Goal: Check status: Check status

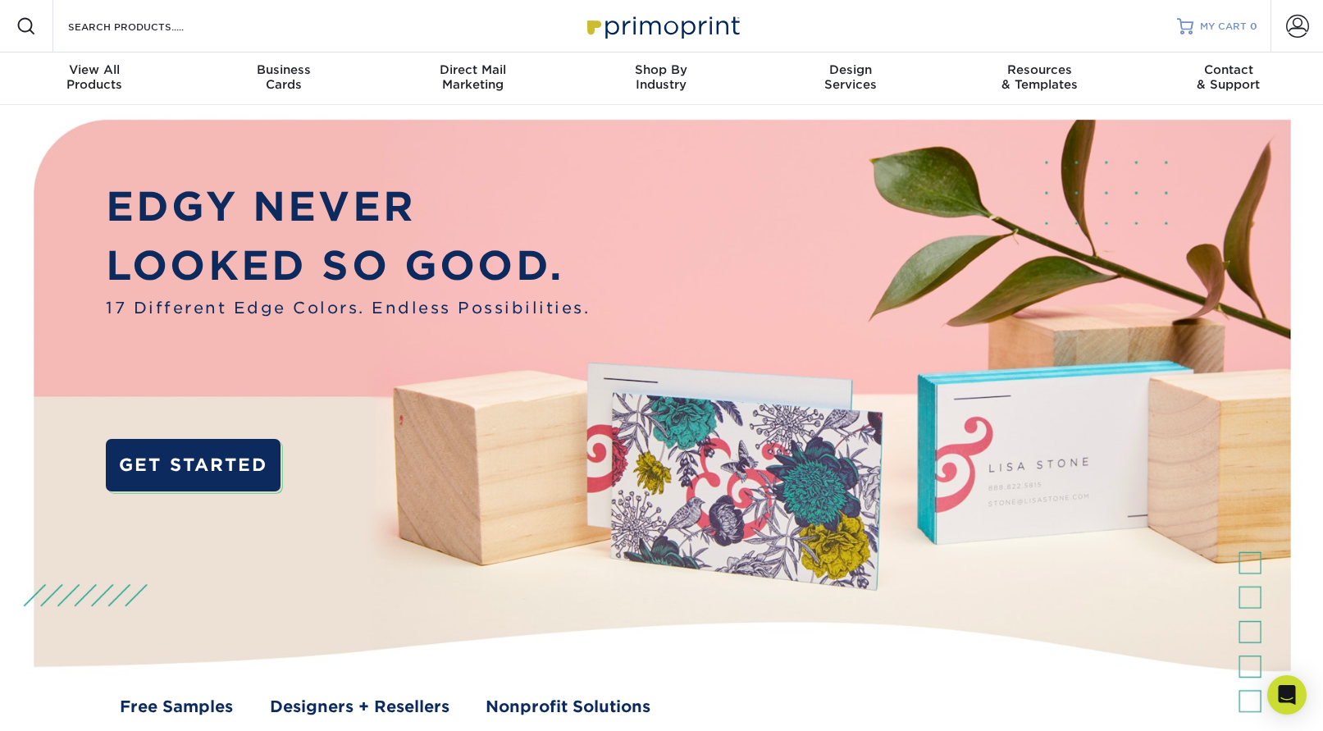
click at [1224, 26] on span "MY CART" at bounding box center [1223, 27] width 47 height 14
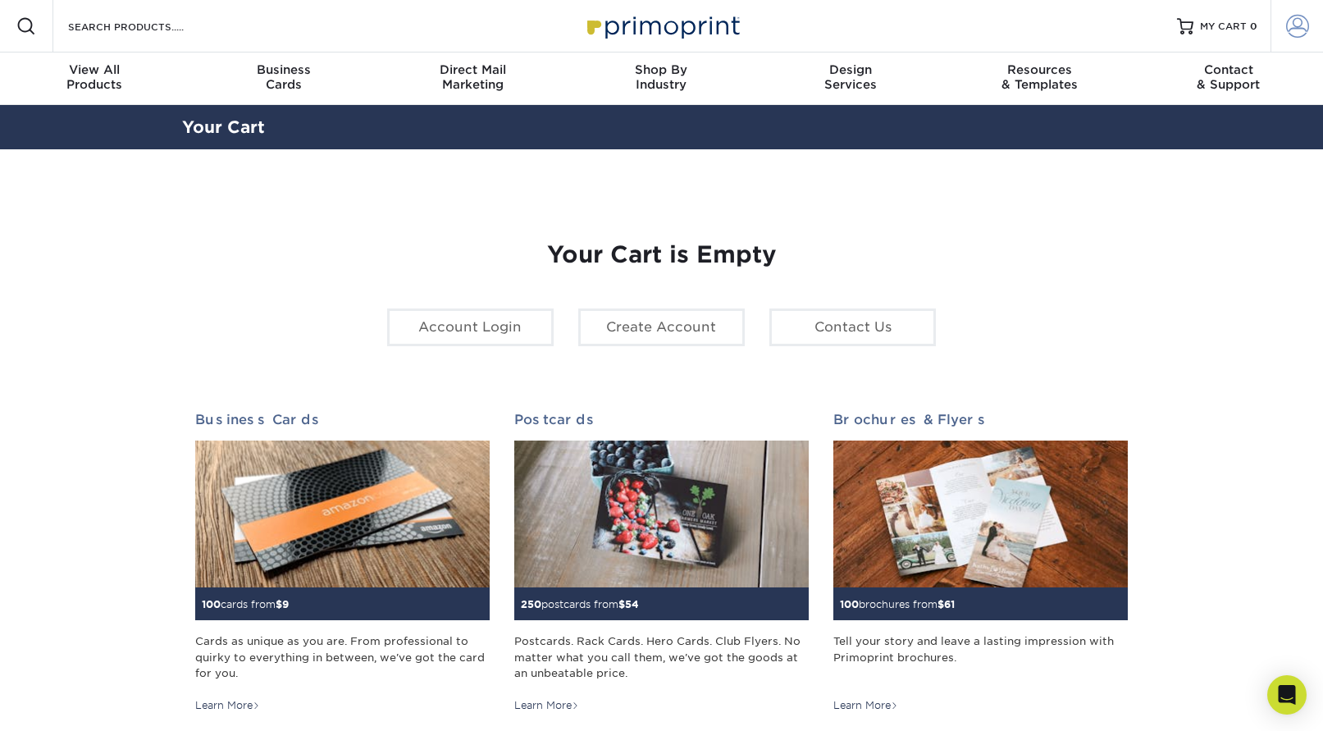
type input "[EMAIL_ADDRESS][DOMAIN_NAME]"
click at [1299, 25] on span at bounding box center [1297, 26] width 23 height 23
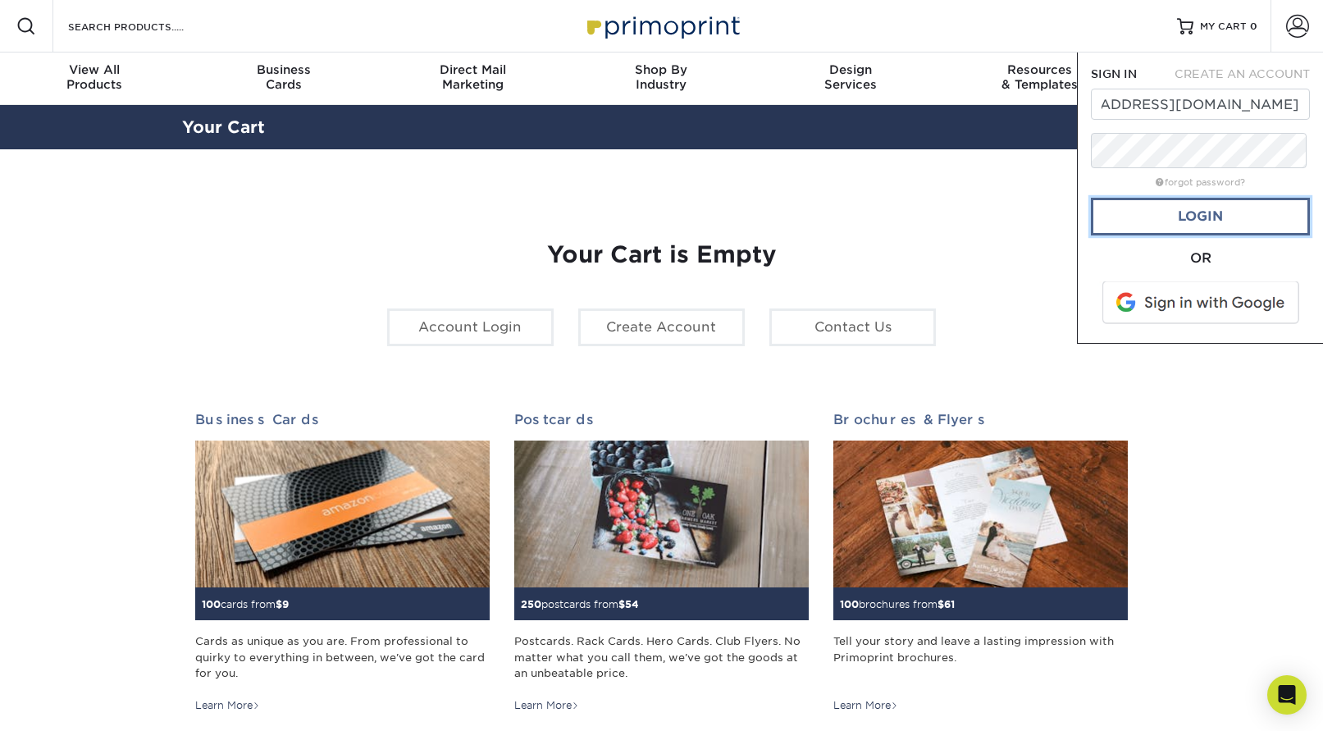
click at [1187, 235] on link "Login" at bounding box center [1200, 217] width 219 height 38
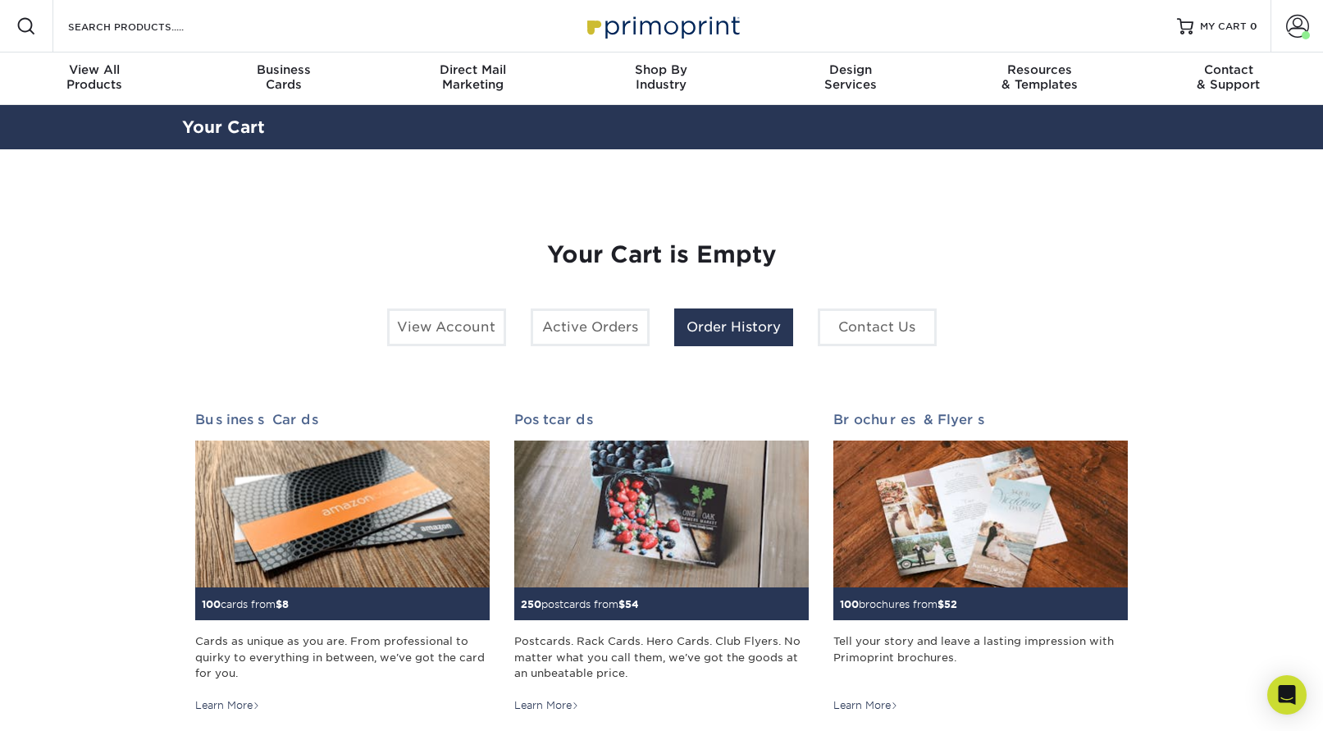
click at [744, 346] on link "Order History" at bounding box center [733, 327] width 119 height 38
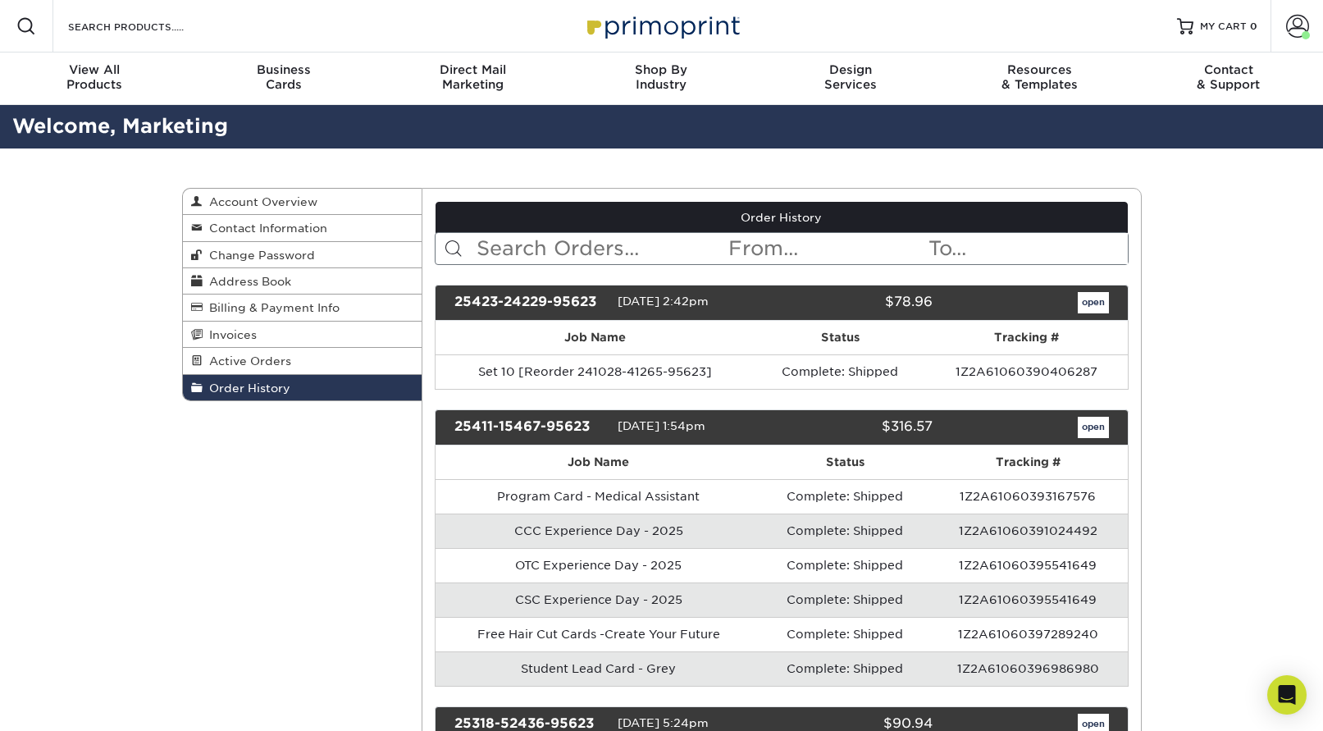
click at [522, 264] on input "text" at bounding box center [601, 248] width 252 height 31
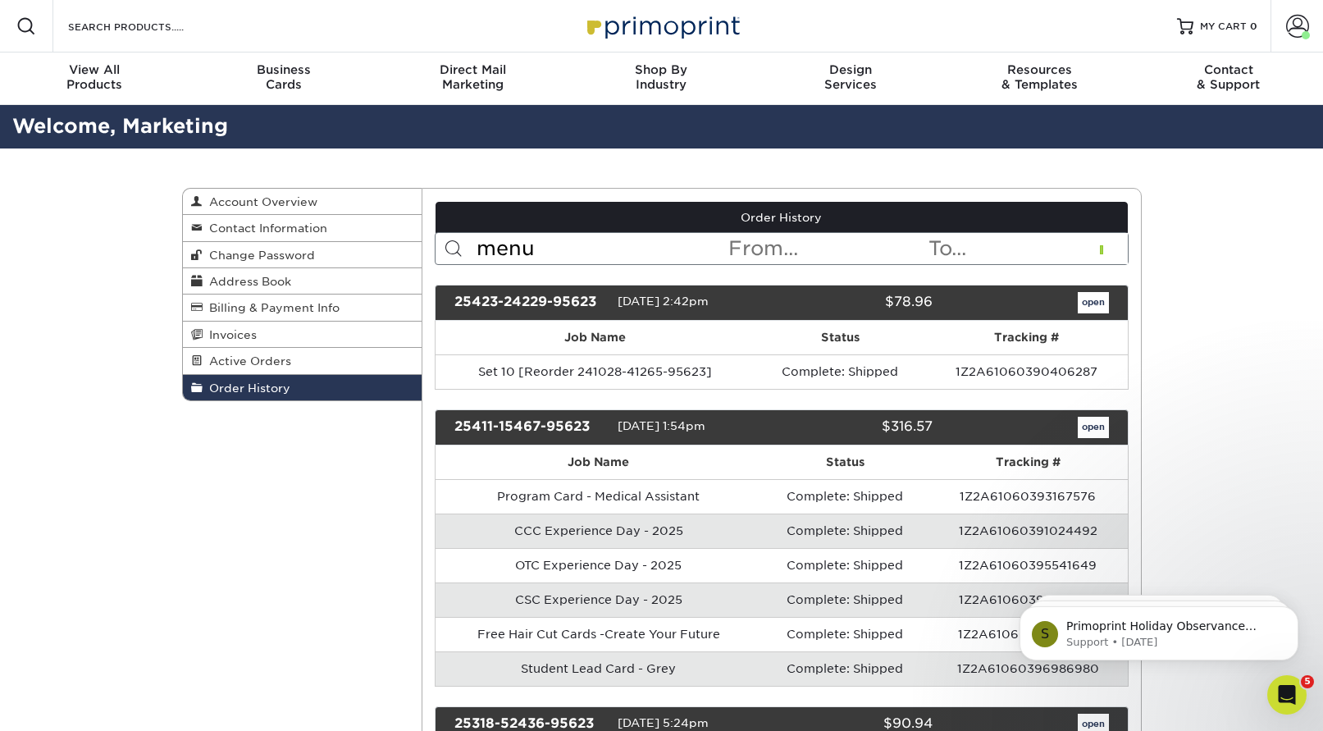
type input "menu"
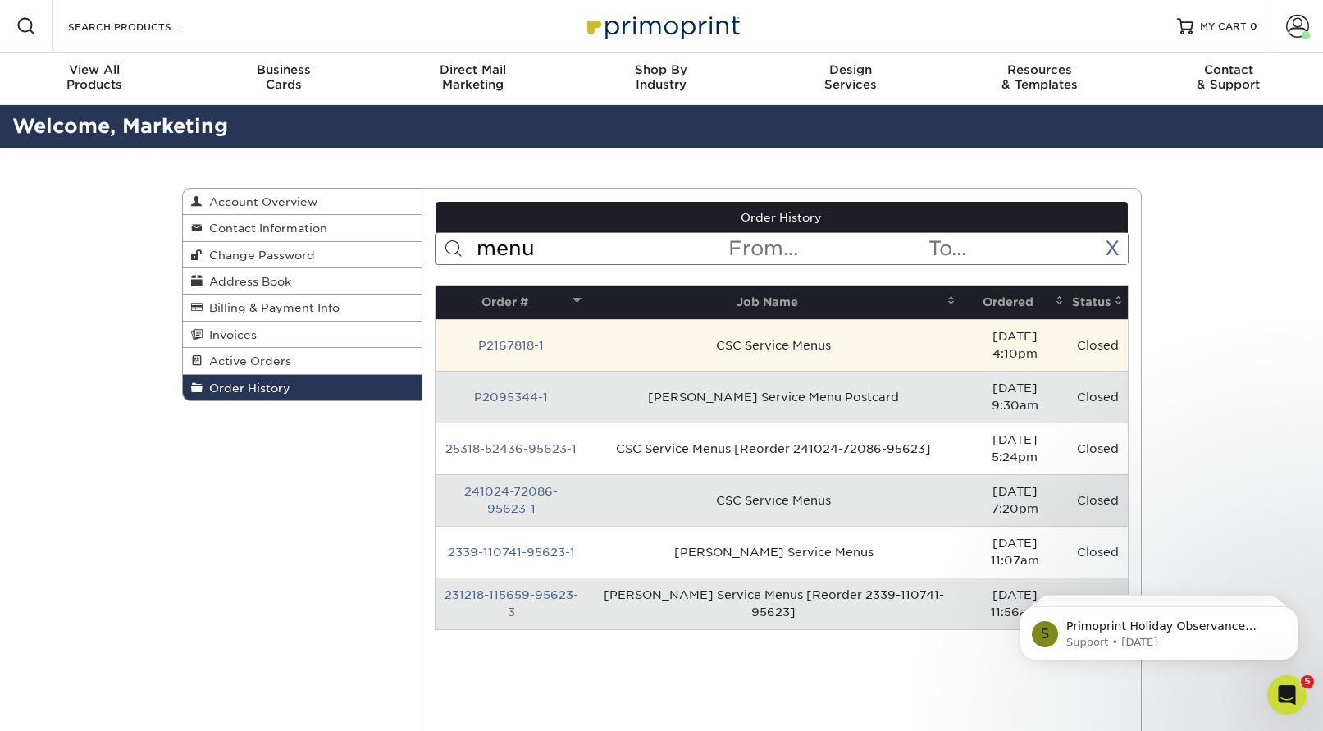
click at [800, 371] on td "CSC Service Menus" at bounding box center [773, 345] width 374 height 52
click at [522, 352] on link "P2167818-1" at bounding box center [511, 345] width 66 height 13
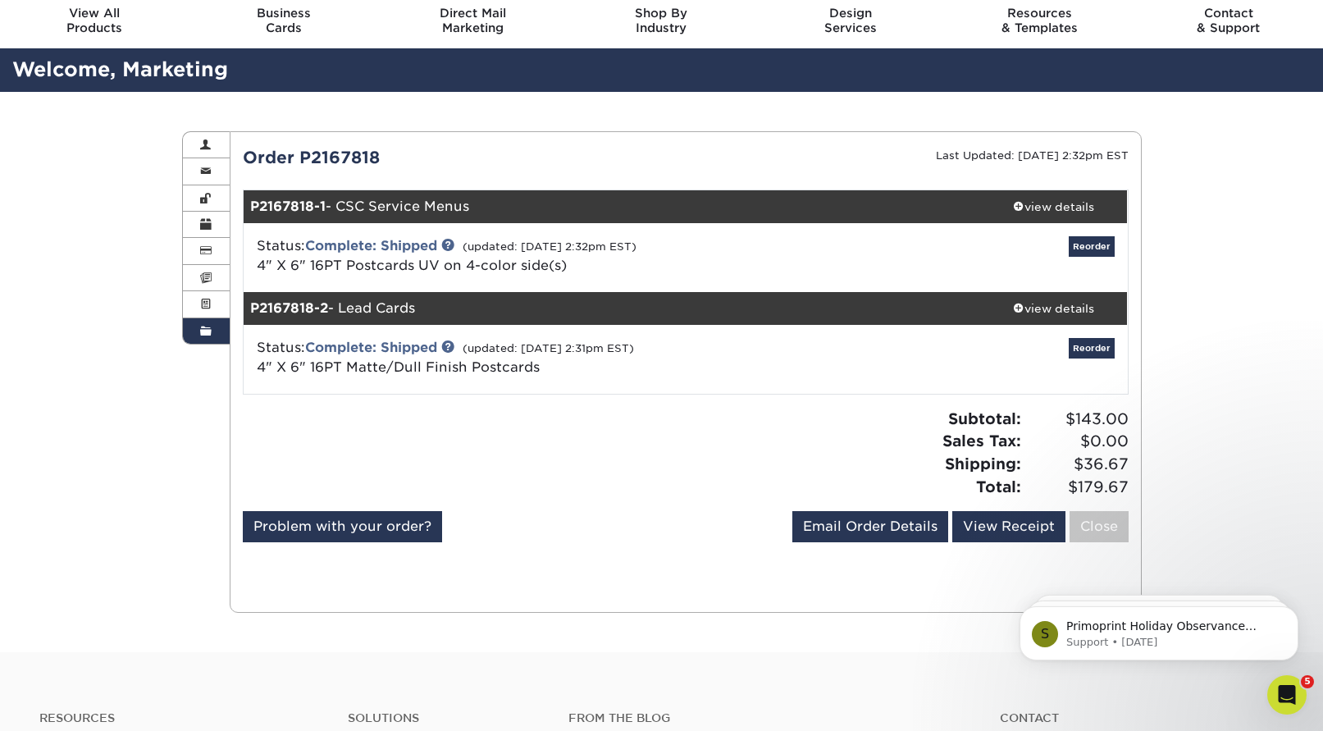
scroll to position [164, 0]
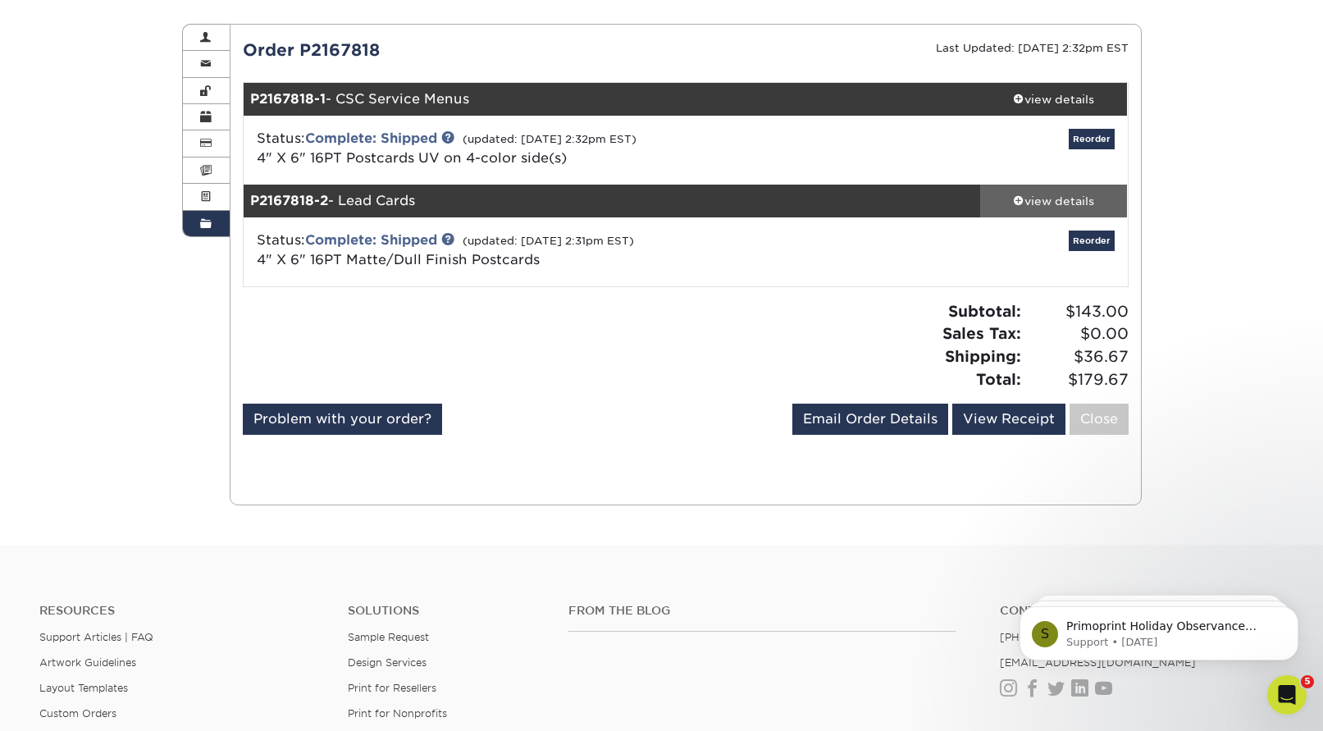
click at [1075, 209] on div "view details" at bounding box center [1054, 201] width 148 height 16
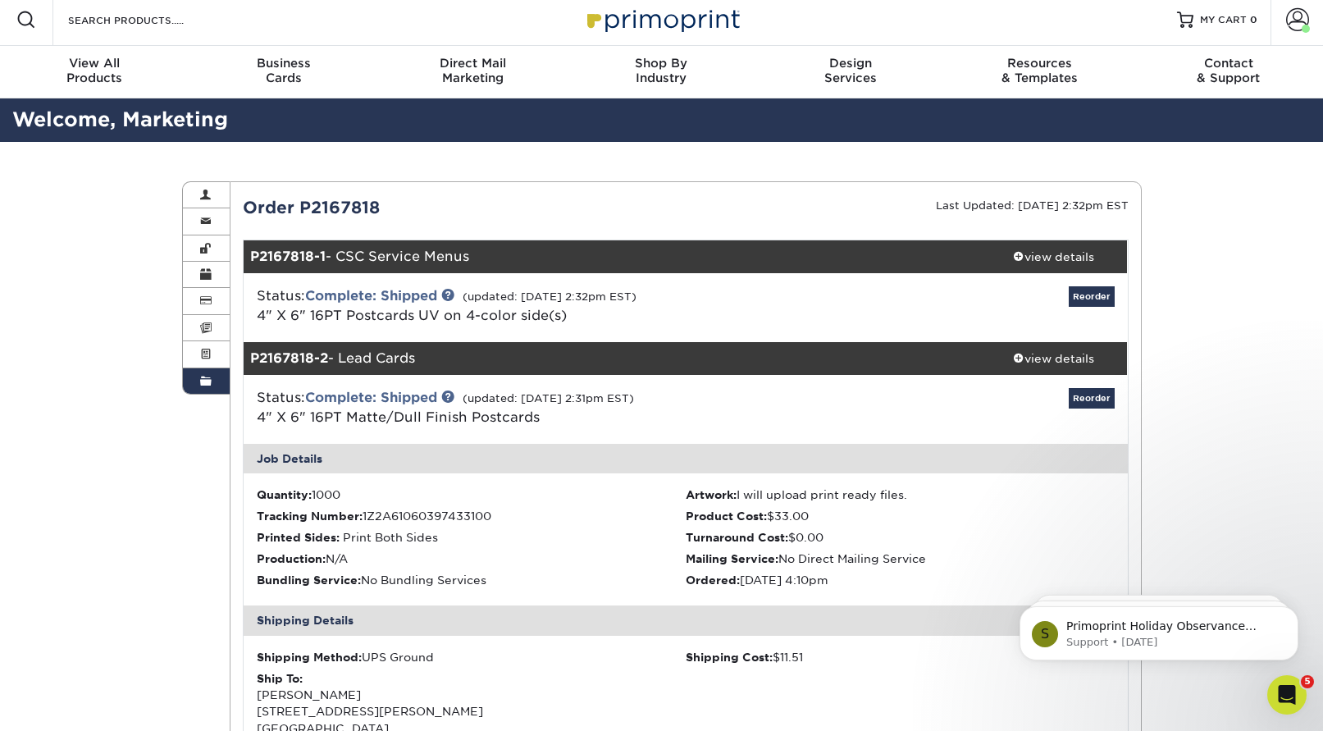
scroll to position [0, 0]
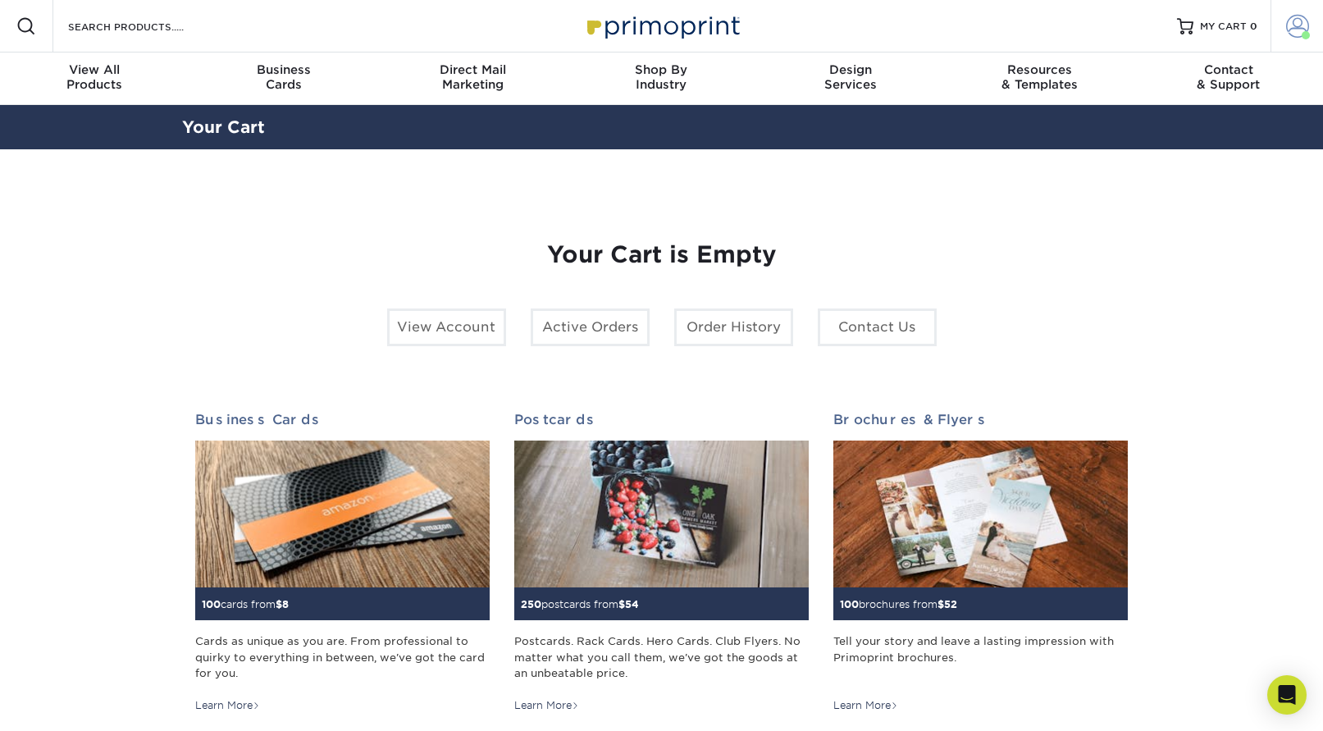
click at [1297, 34] on span at bounding box center [1297, 26] width 23 height 23
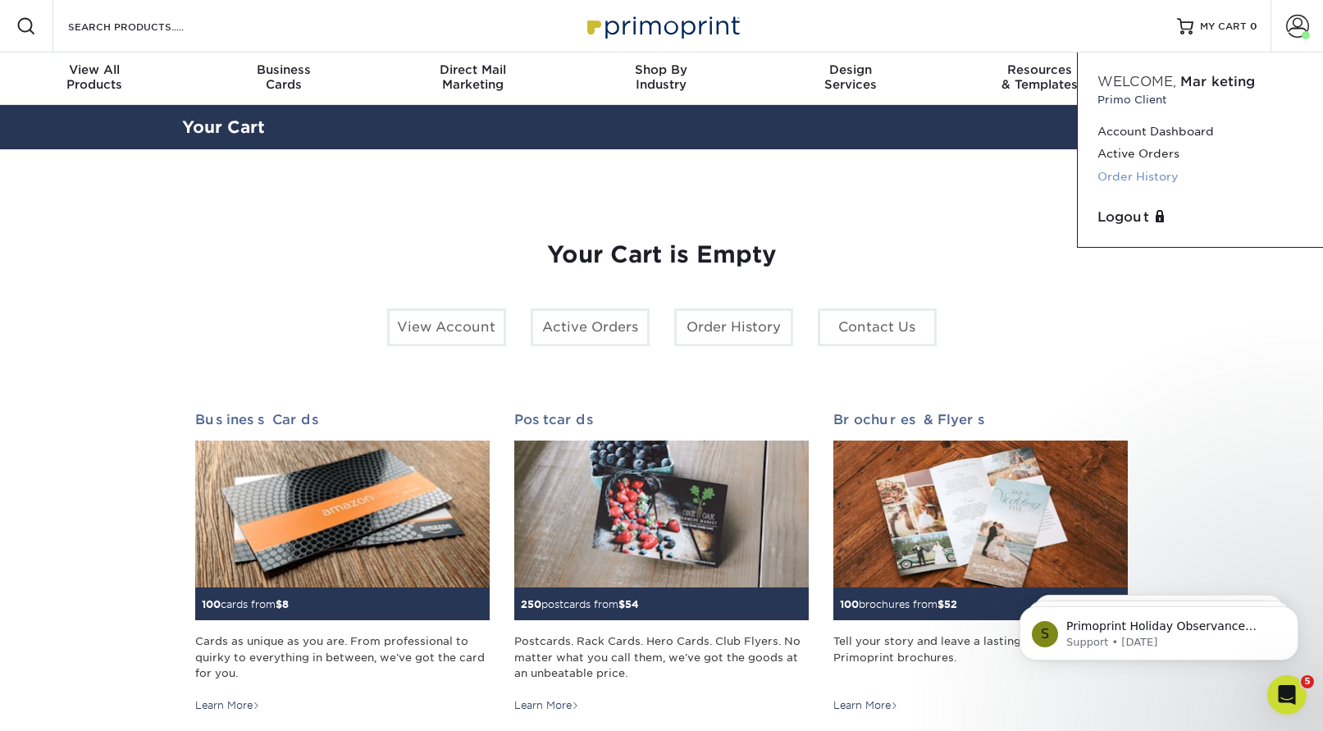
click at [1127, 188] on link "Order History" at bounding box center [1200, 177] width 206 height 22
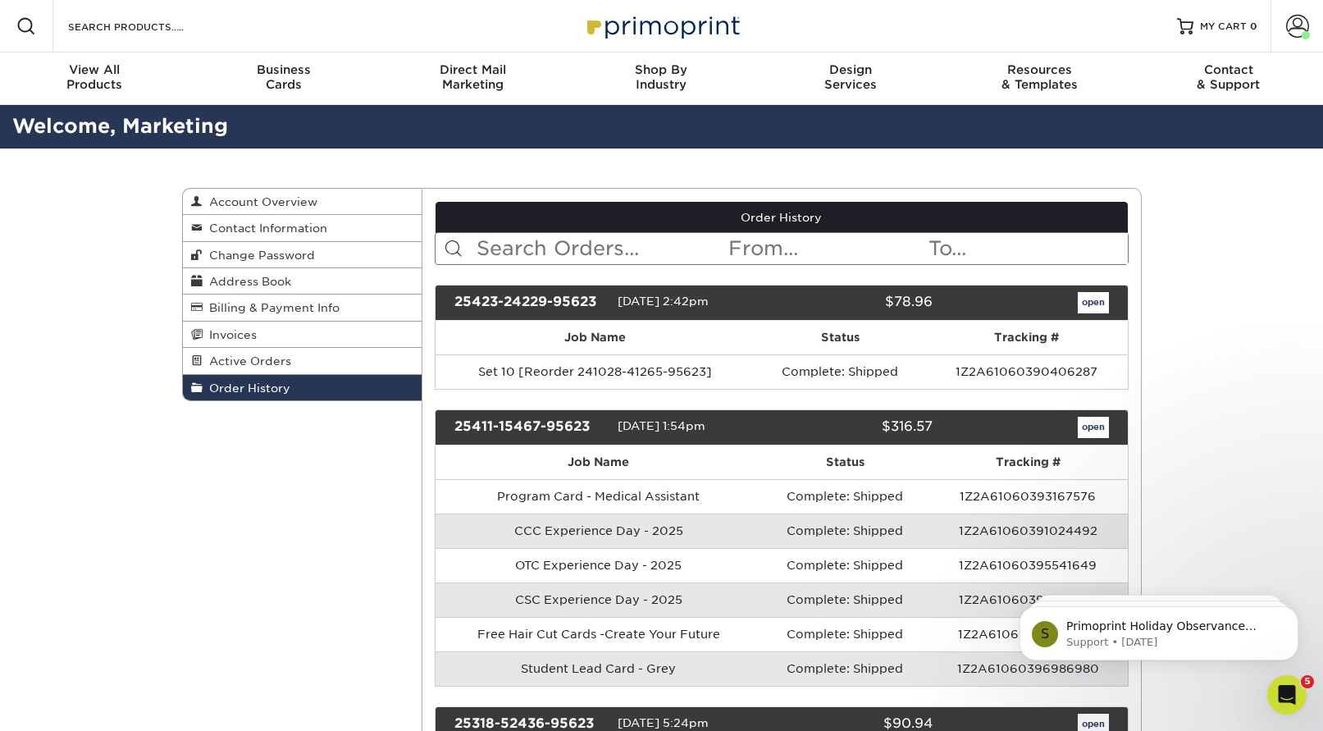
click at [655, 265] on form "< Prev Next > [DATE] Sun Mon Tue Wed Thu Fri Sat 1 2 3 4 5 6 7 8 9 10 11 12 13 …" at bounding box center [782, 248] width 694 height 33
click at [636, 264] on input "text" at bounding box center [601, 248] width 252 height 31
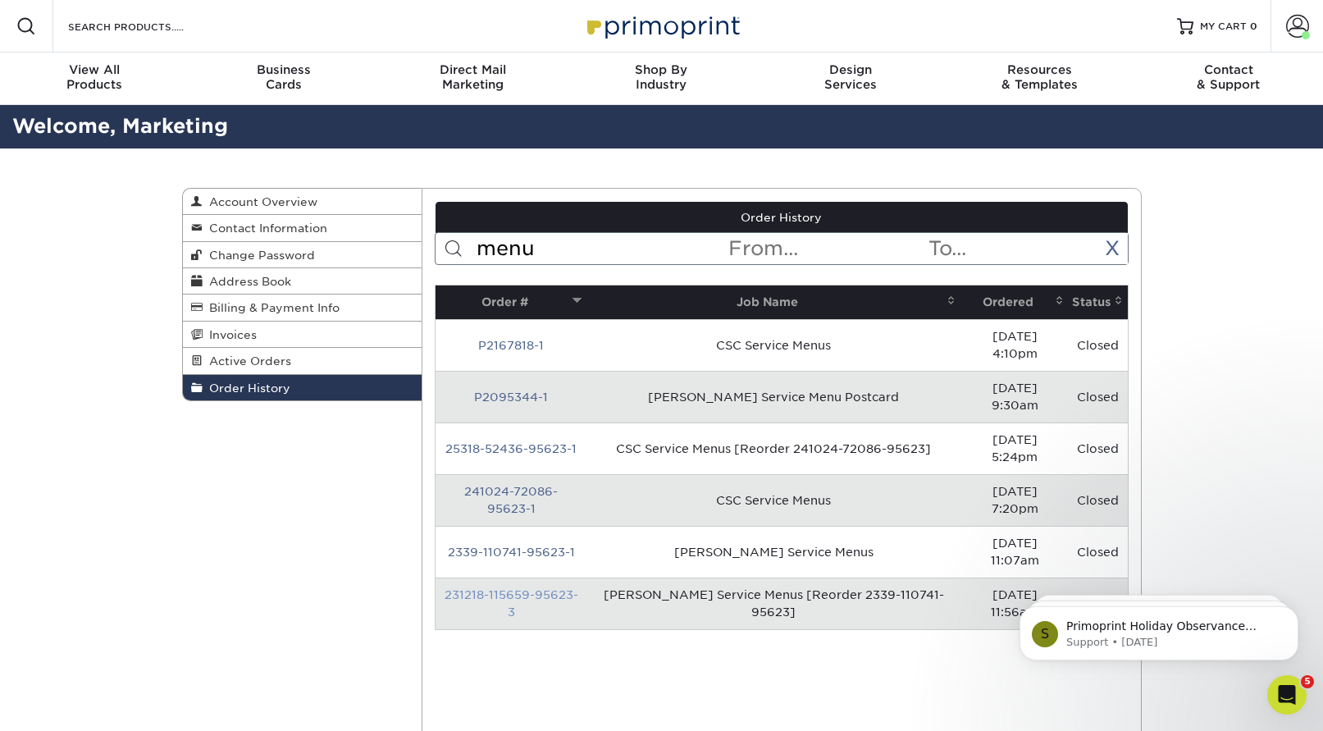
type input "menu"
click at [540, 588] on link "231218-115659-95623-3" at bounding box center [511, 603] width 134 height 30
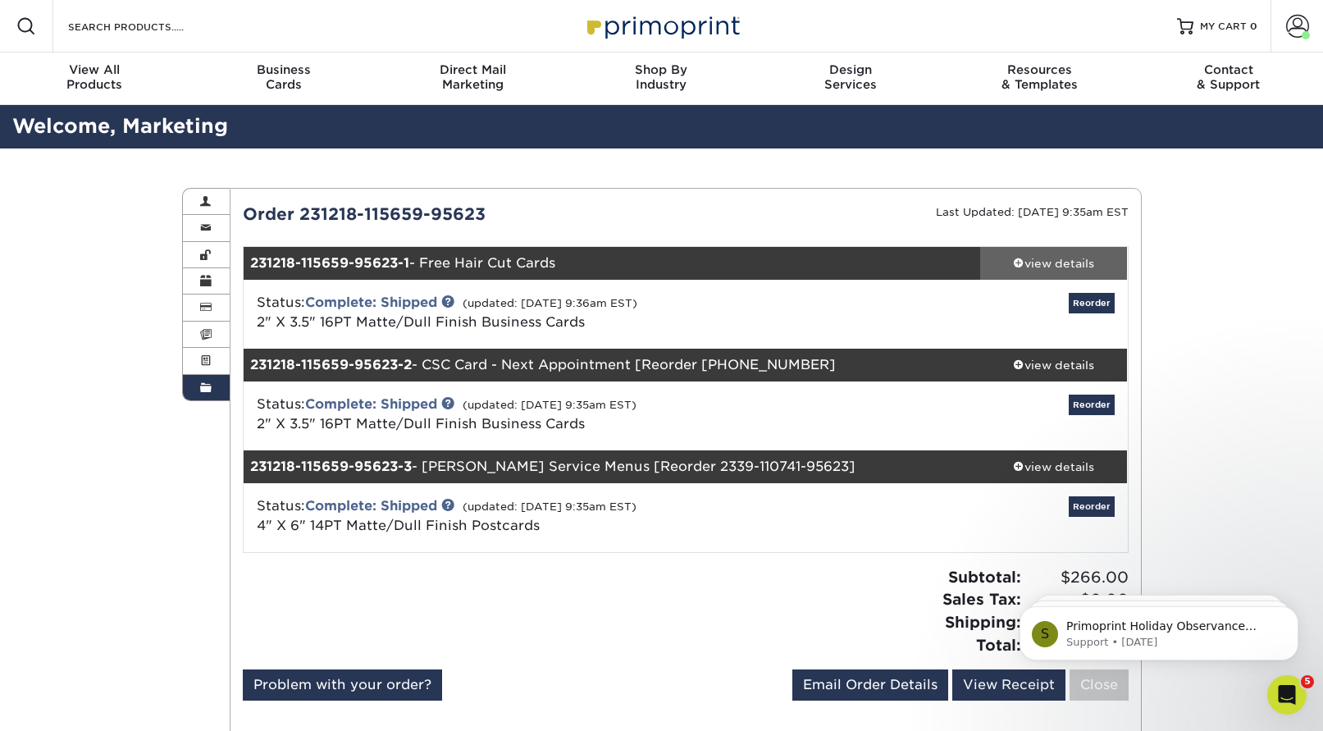
click at [1018, 271] on div "view details" at bounding box center [1054, 263] width 148 height 16
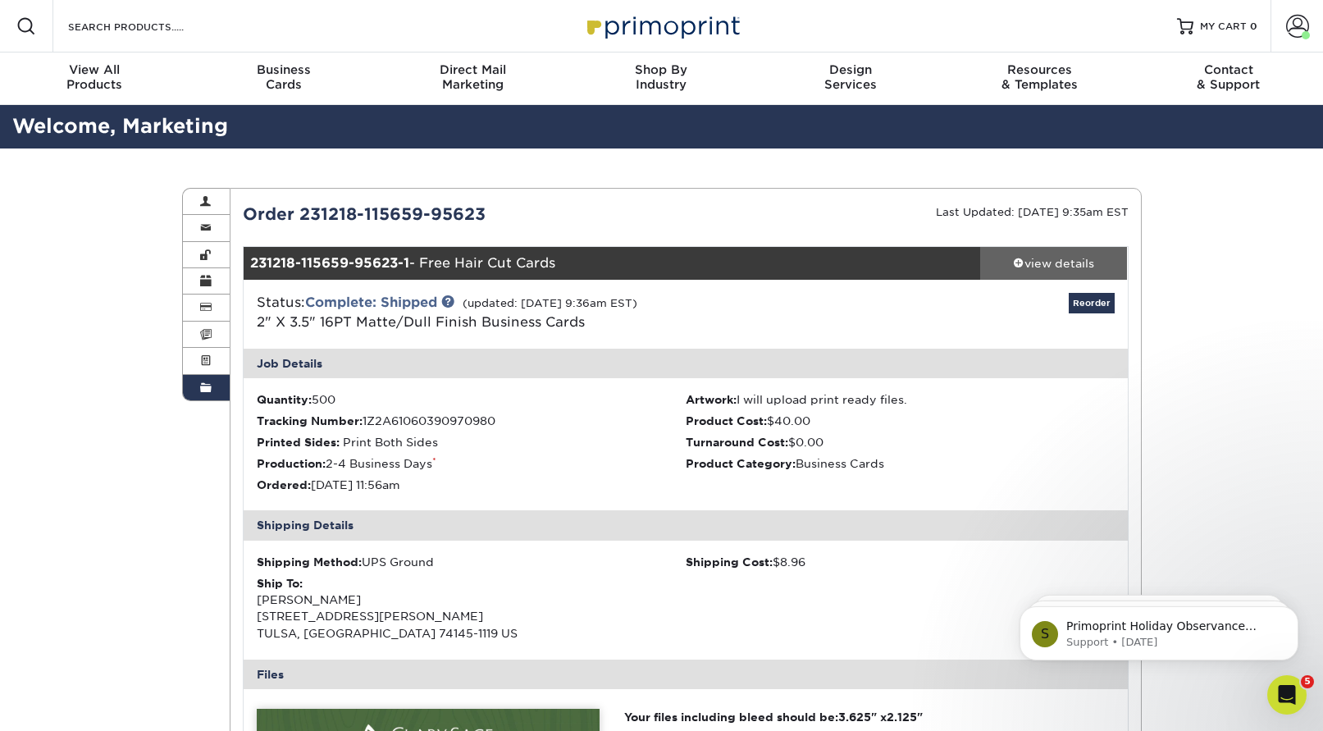
click at [1018, 271] on div "view details" at bounding box center [1054, 263] width 148 height 16
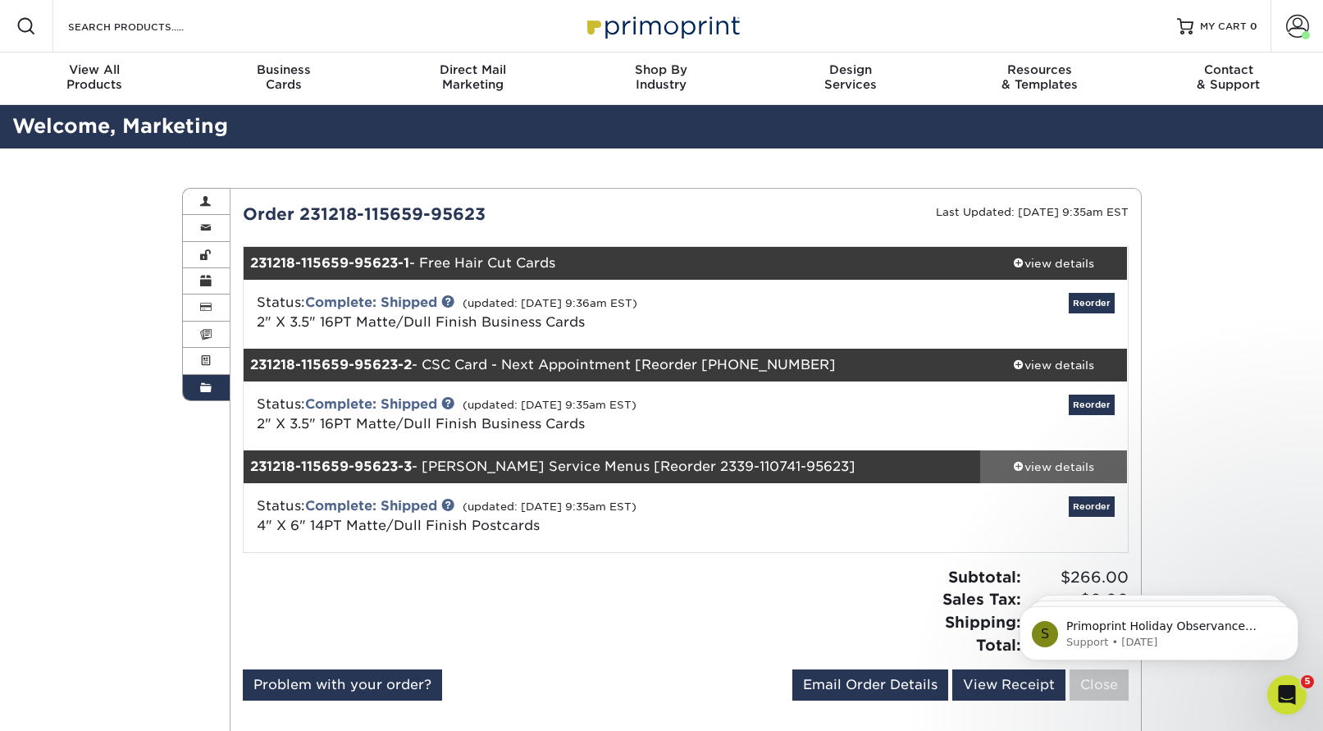
click at [1031, 475] on div "view details" at bounding box center [1054, 466] width 148 height 16
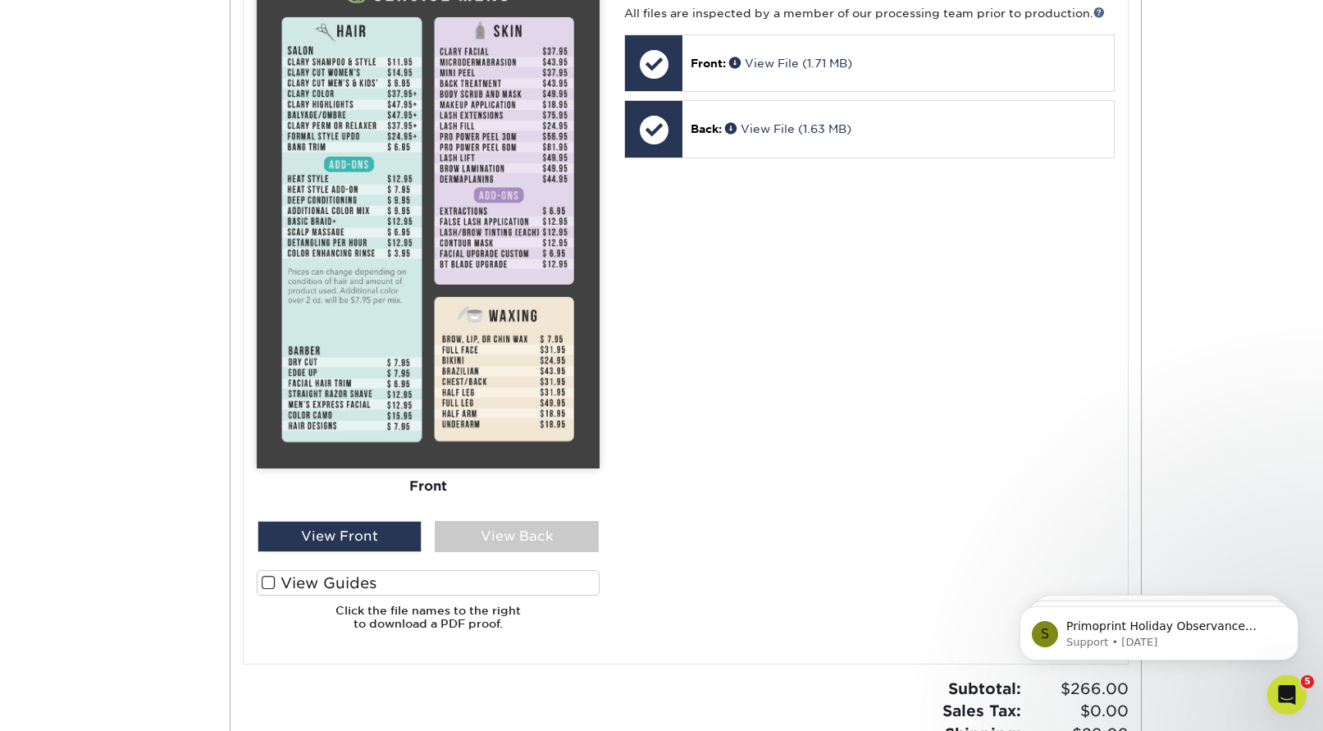
scroll to position [984, 0]
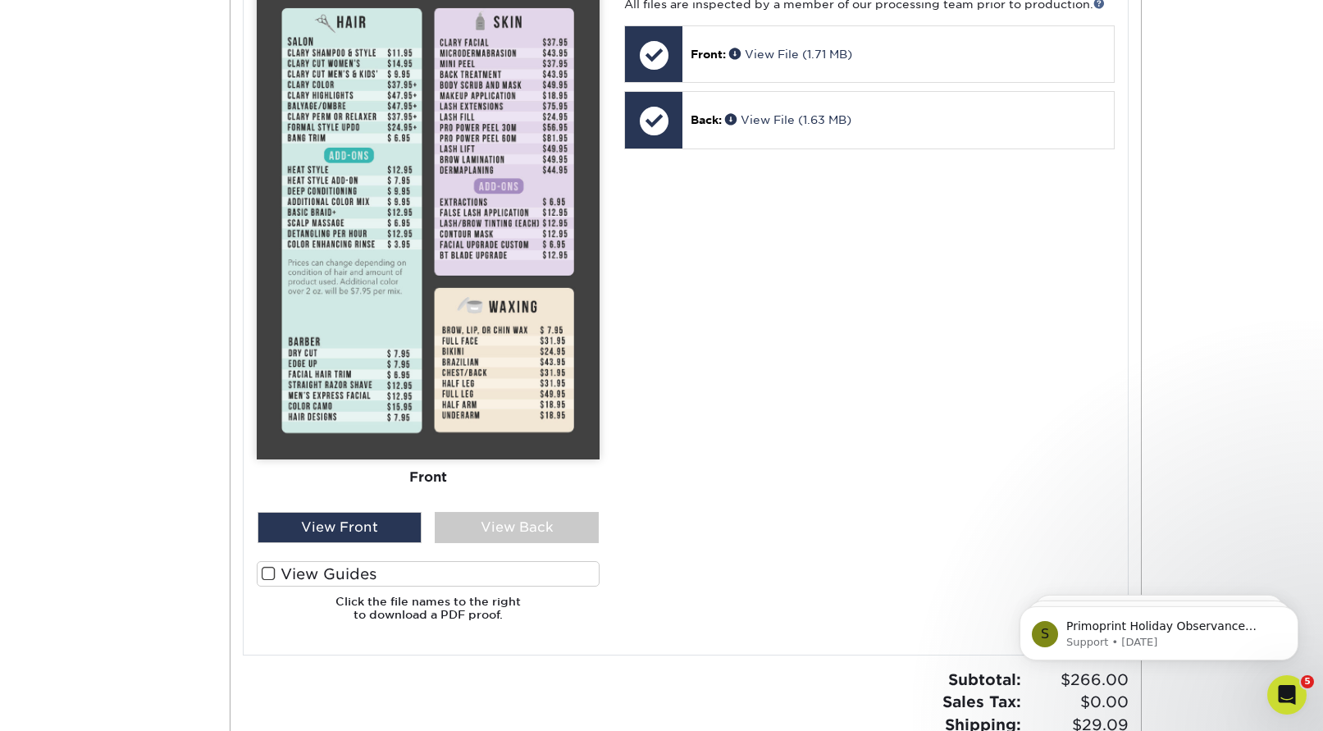
click at [480, 459] on img at bounding box center [428, 204] width 343 height 510
click at [477, 543] on div "View Back" at bounding box center [517, 527] width 164 height 31
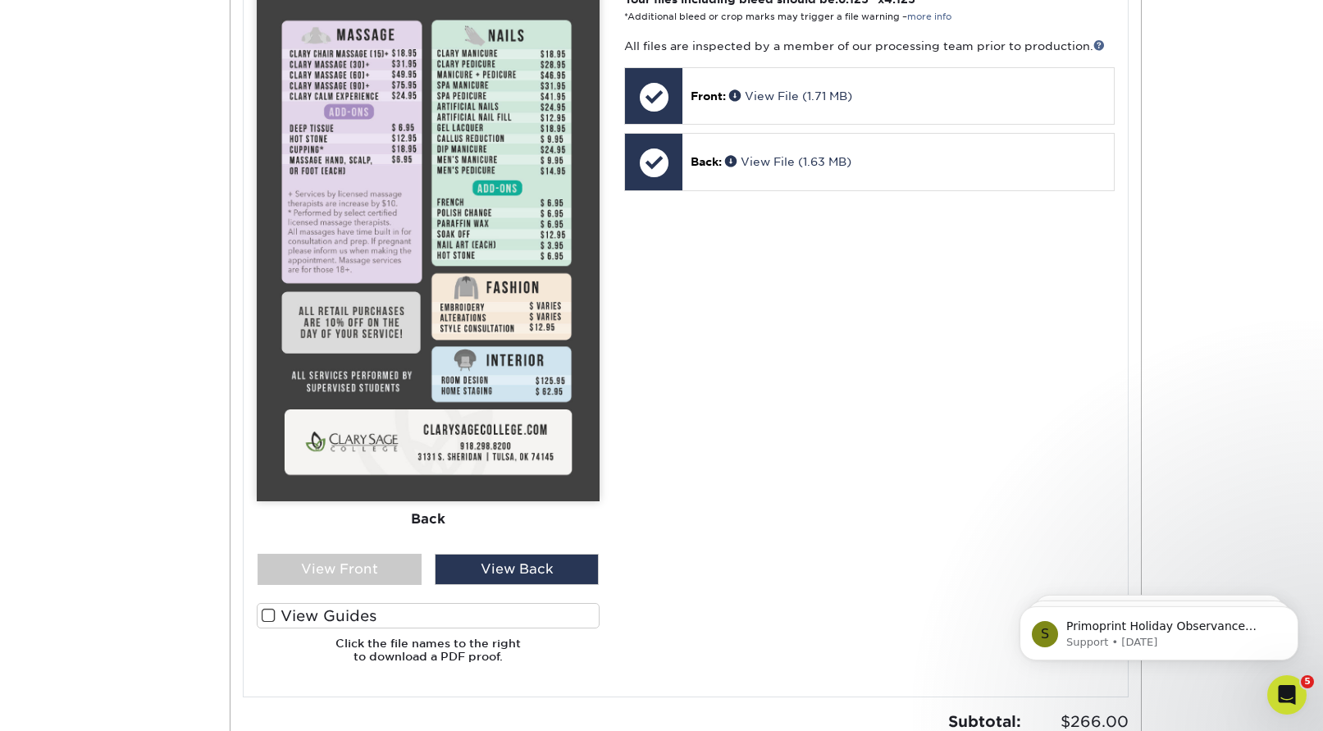
scroll to position [902, 0]
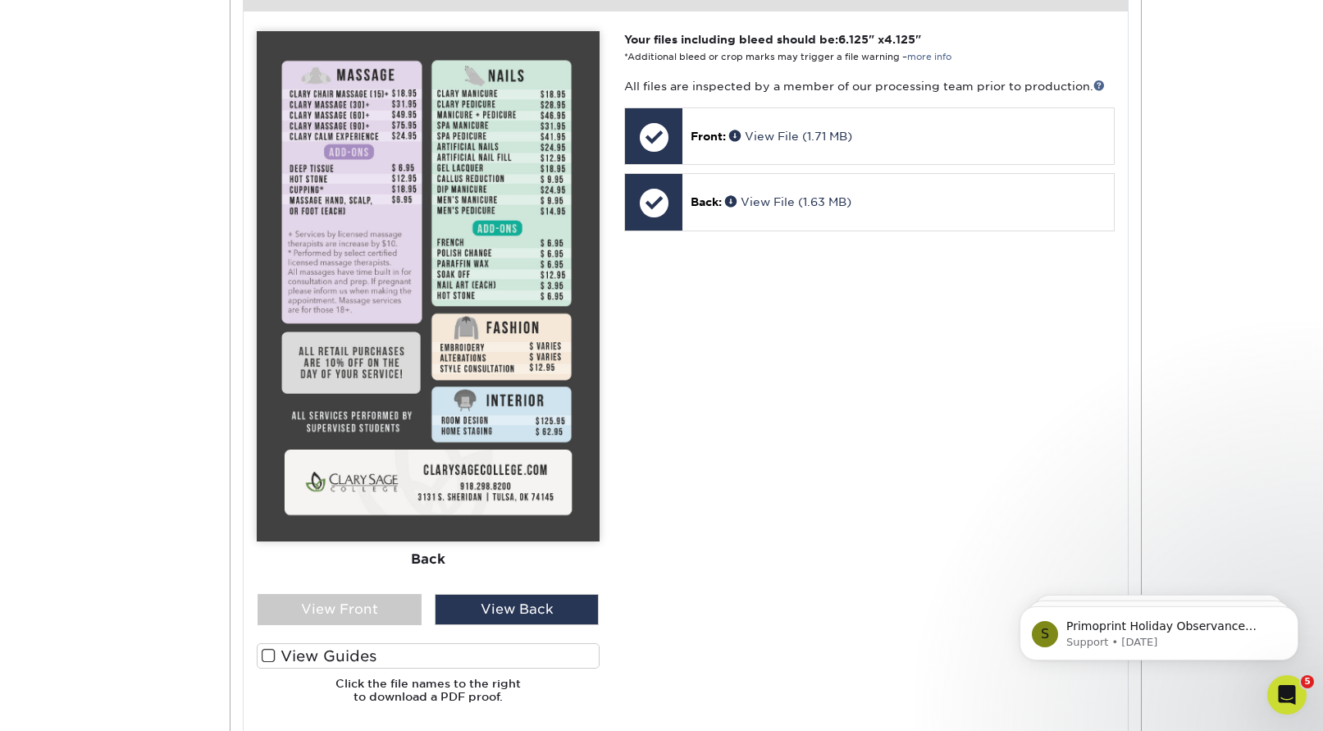
click at [485, 230] on img at bounding box center [428, 286] width 343 height 510
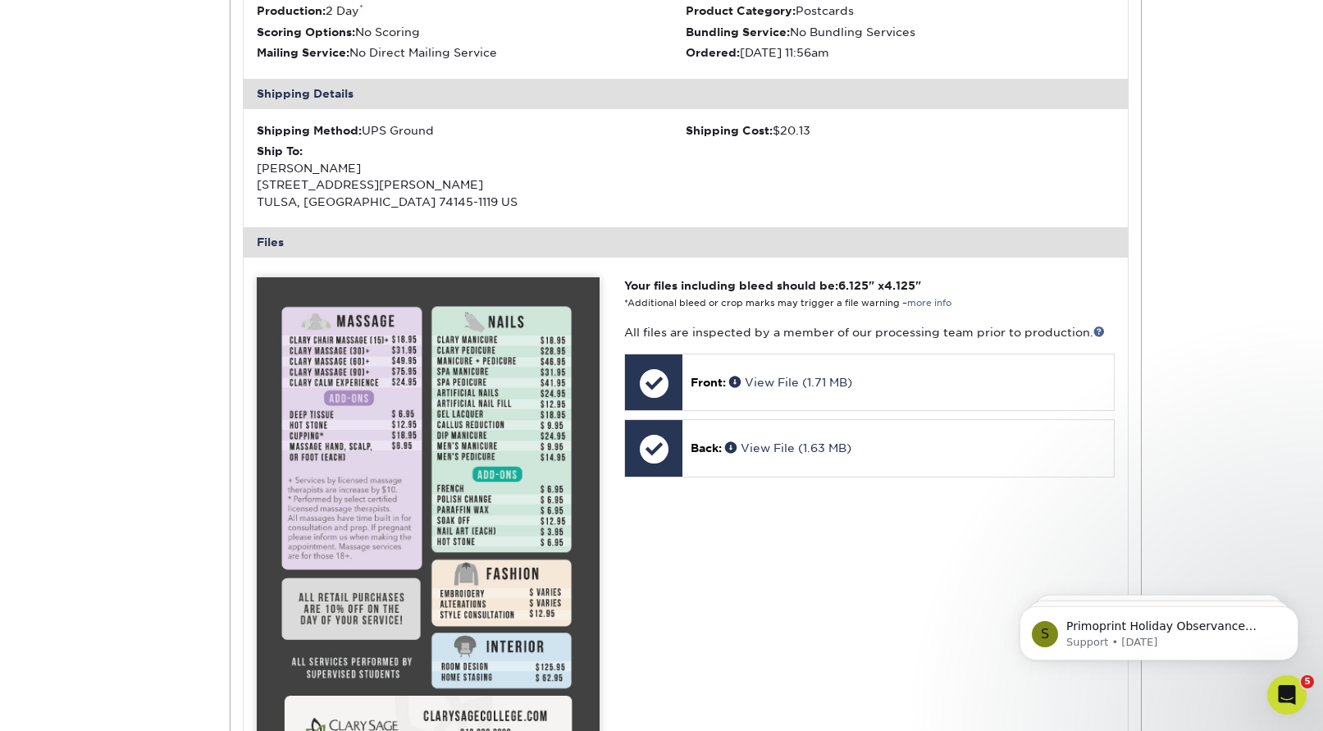
scroll to position [738, 0]
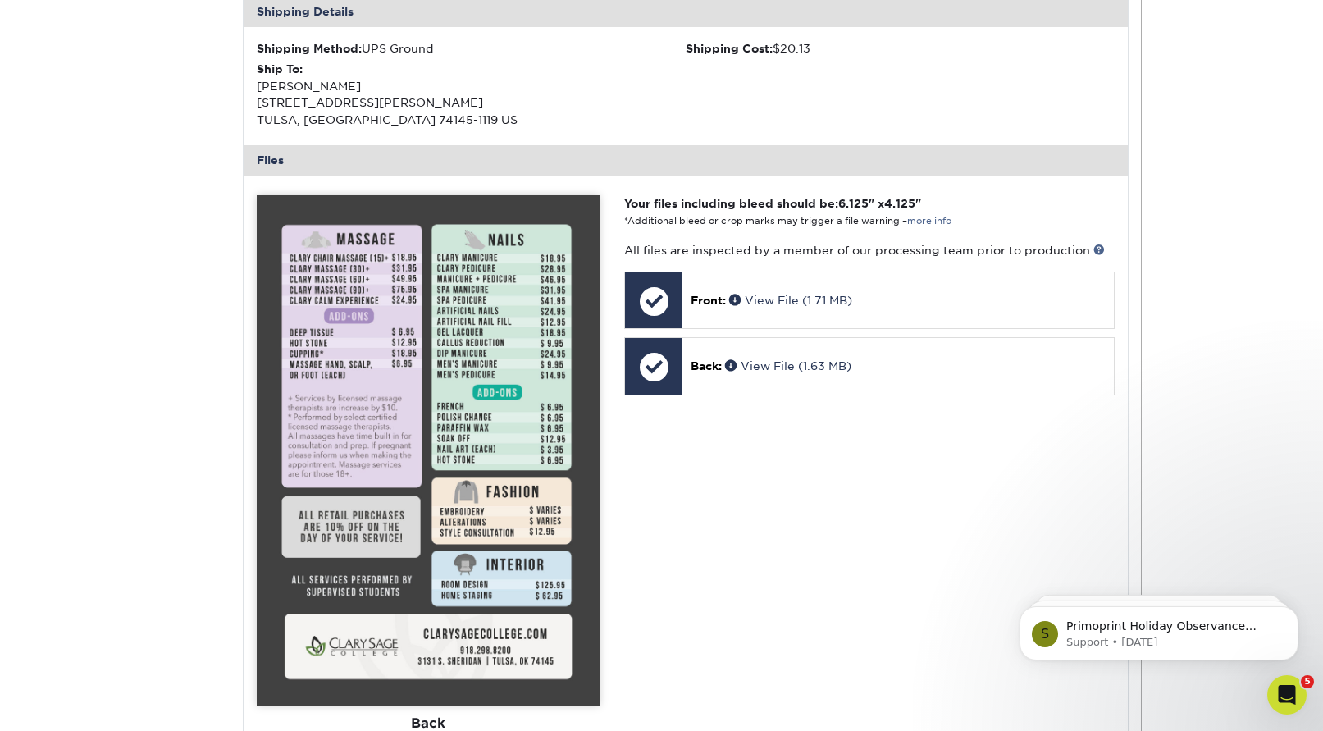
click at [572, 313] on img at bounding box center [428, 450] width 343 height 510
